Goal: Information Seeking & Learning: Learn about a topic

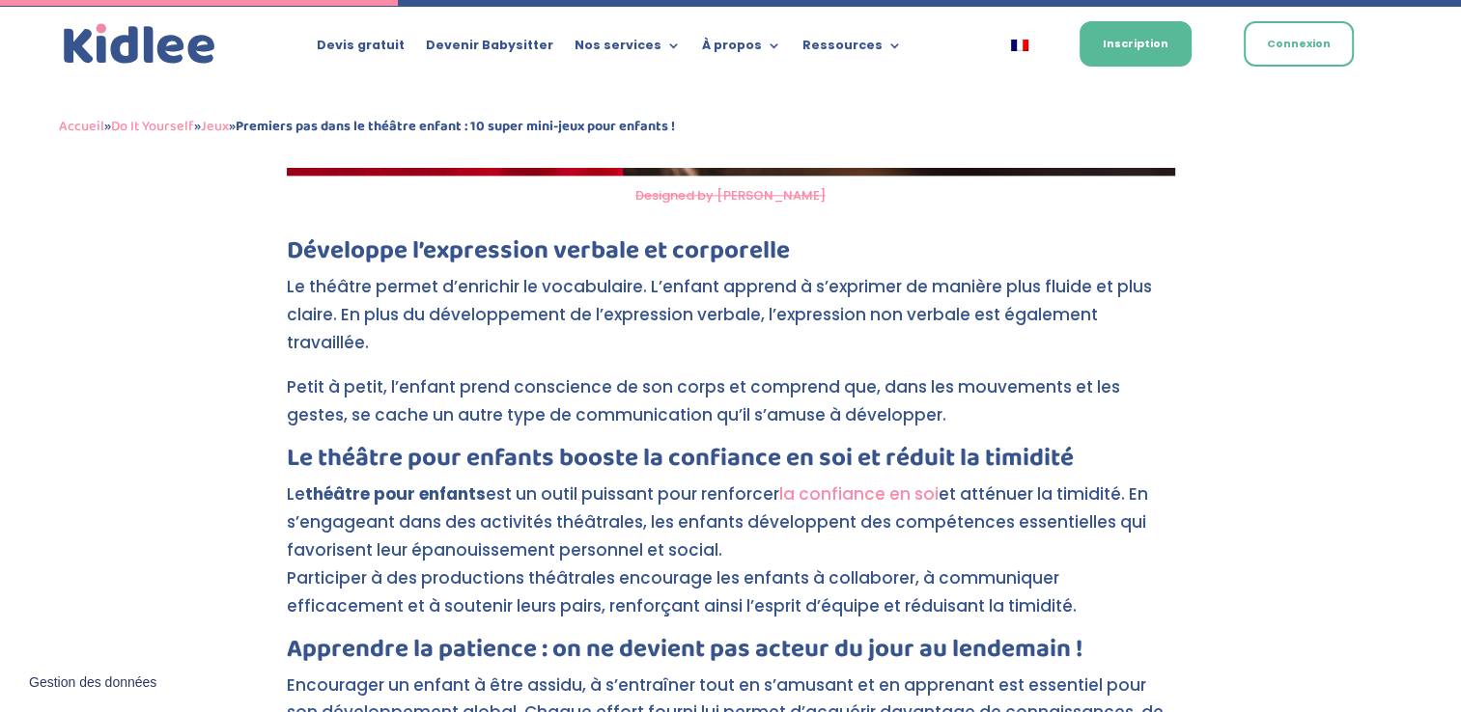
scroll to position [2360, 0]
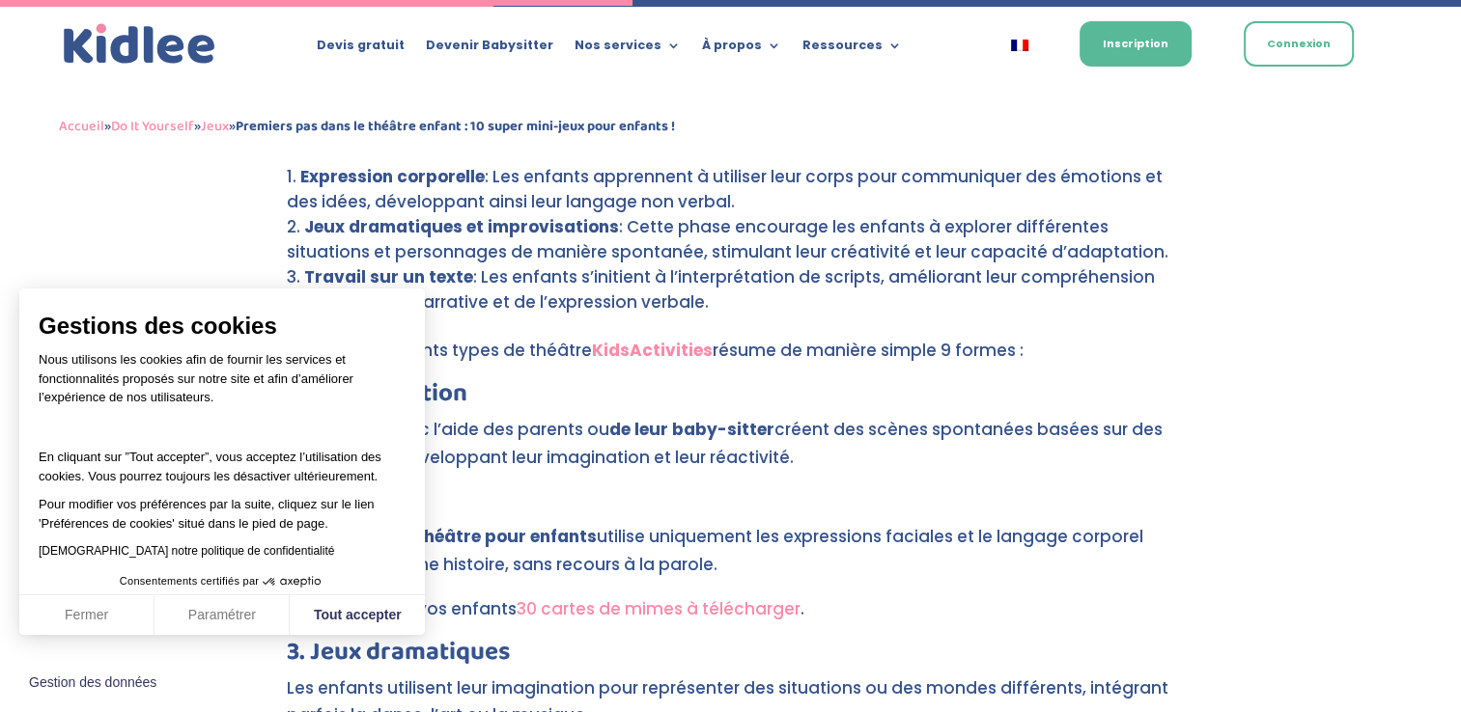
scroll to position [3712, 0]
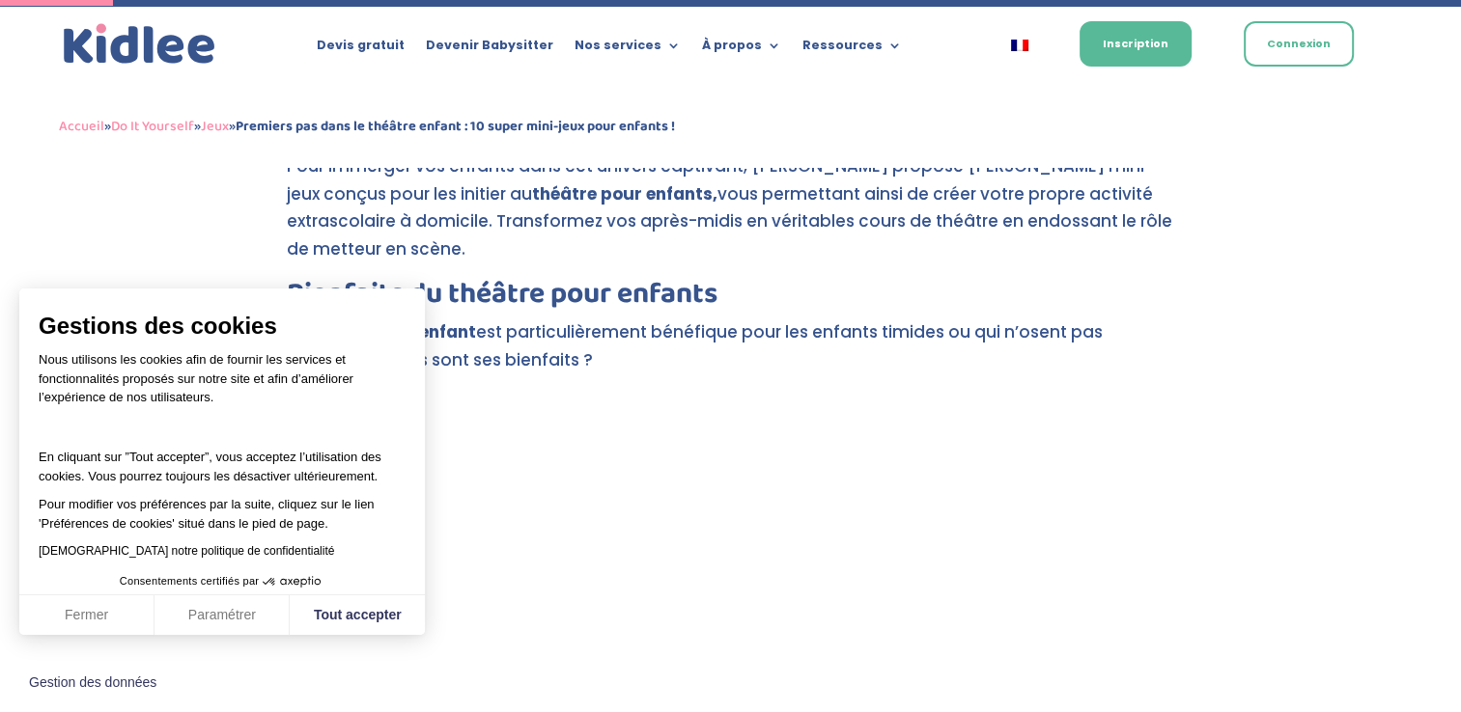
scroll to position [676, 0]
